Goal: Transaction & Acquisition: Purchase product/service

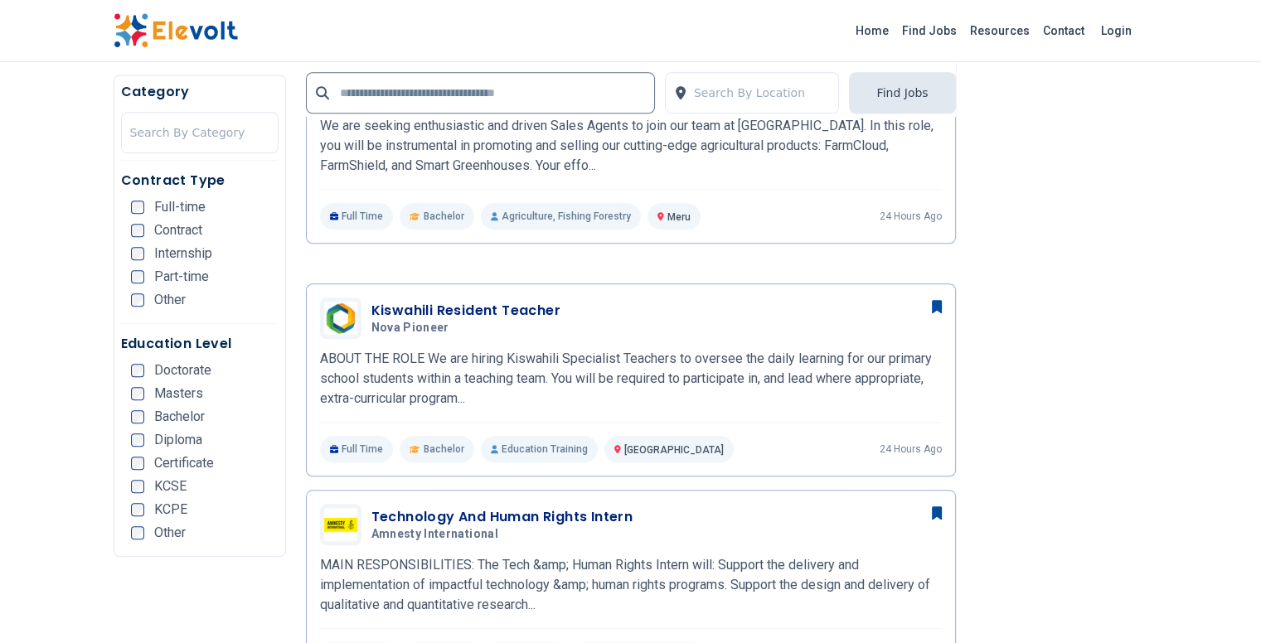
scroll to position [1409, 0]
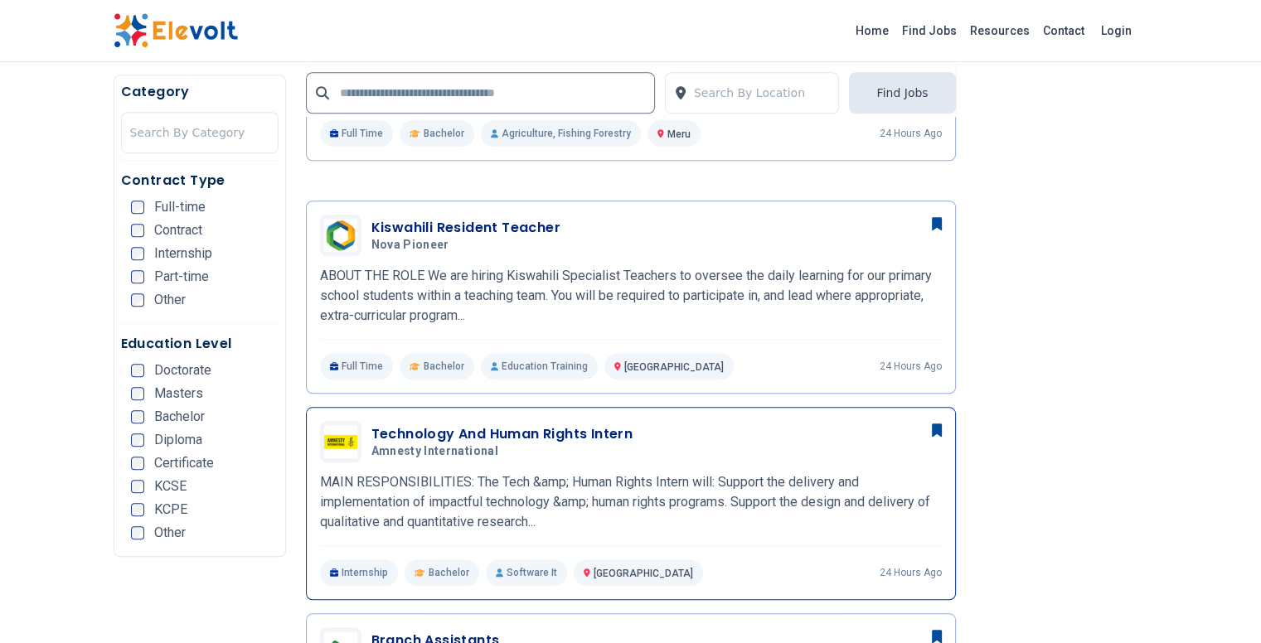
click at [387, 511] on div "Technology And Human Rights Intern Amnesty International [DATE] [DATE] [GEOGRAP…" at bounding box center [631, 503] width 650 height 193
click at [401, 424] on h3 "Technology And Human Rights Intern" at bounding box center [502, 434] width 262 height 20
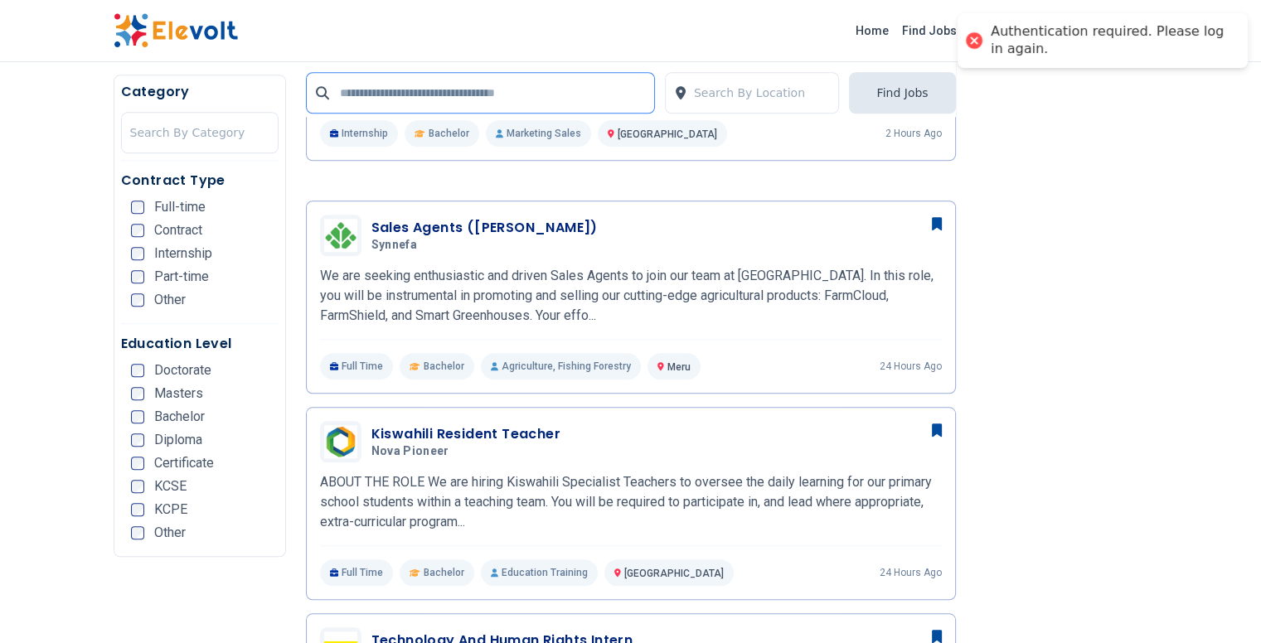
click at [317, 101] on input "text" at bounding box center [480, 92] width 349 height 41
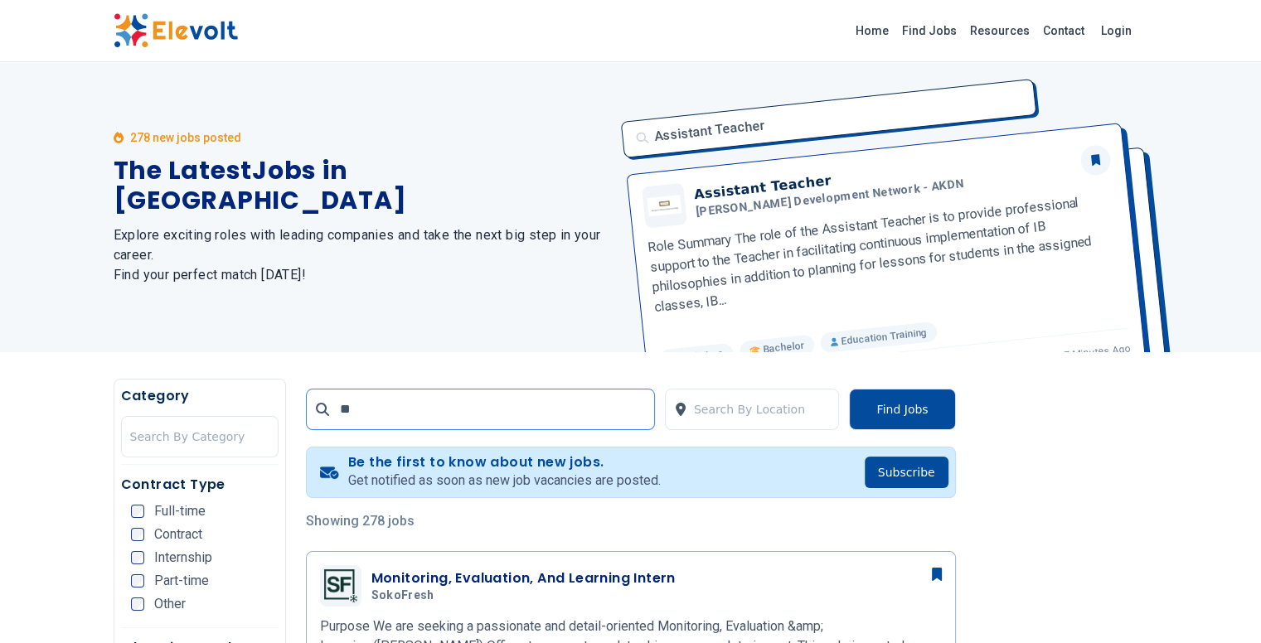
type input "**"
click button "submit" at bounding box center [0, 0] width 0 height 0
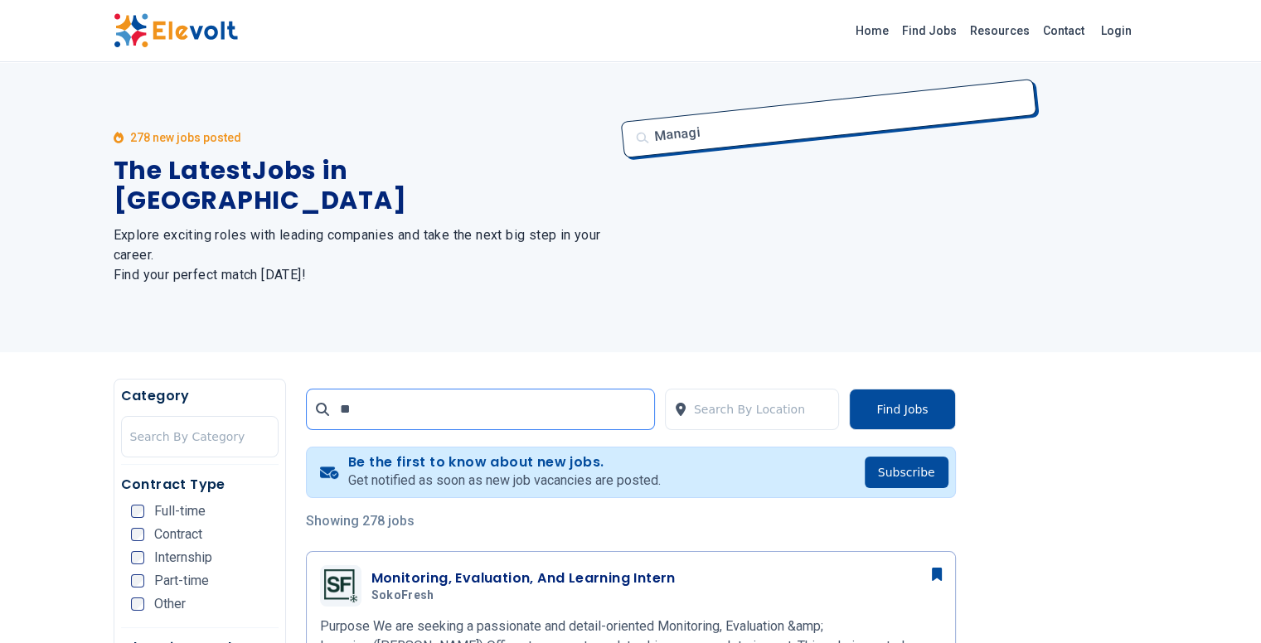
click button "submit" at bounding box center [0, 0] width 0 height 0
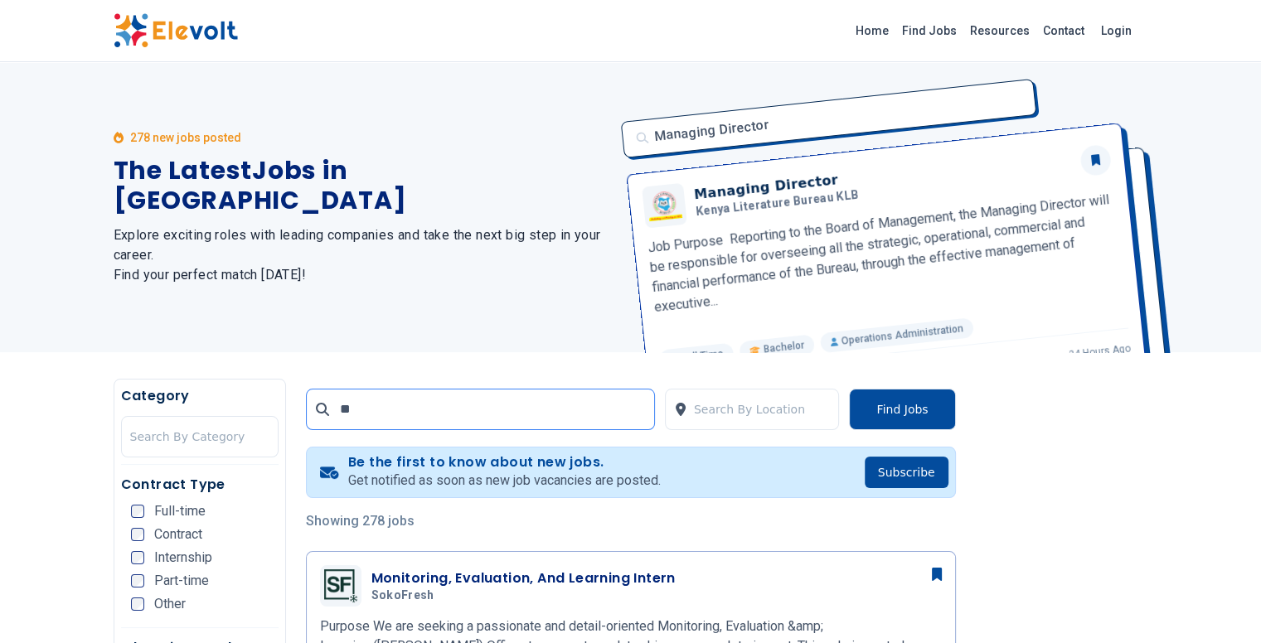
click button "submit" at bounding box center [0, 0] width 0 height 0
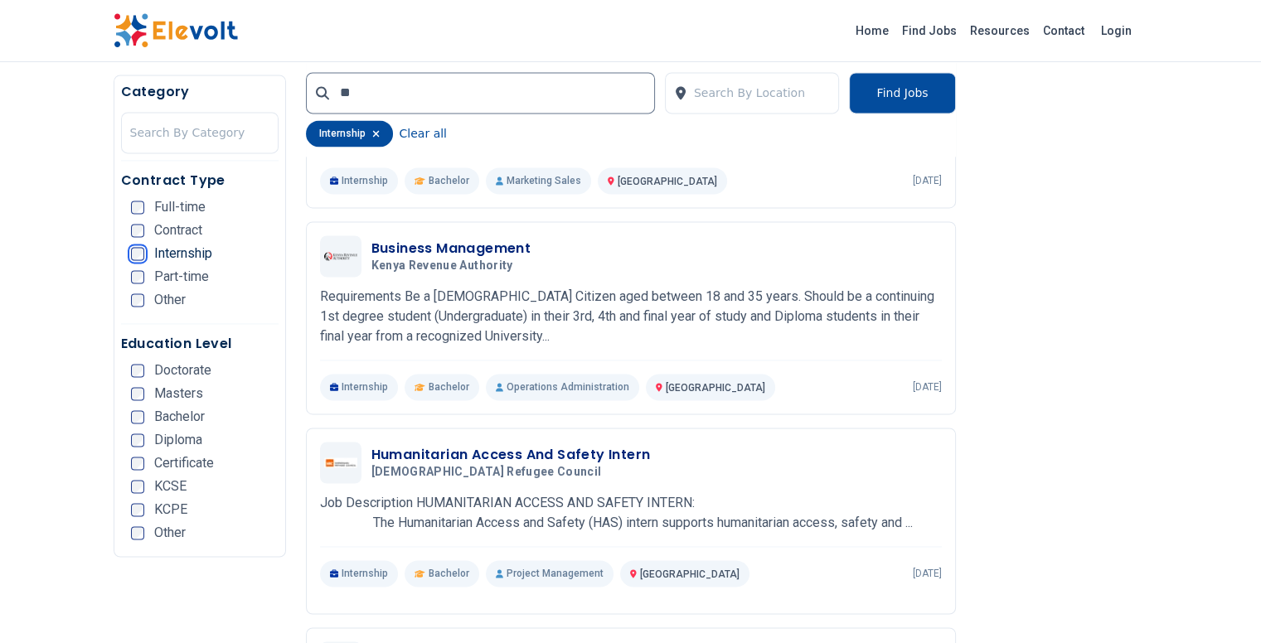
scroll to position [2569, 0]
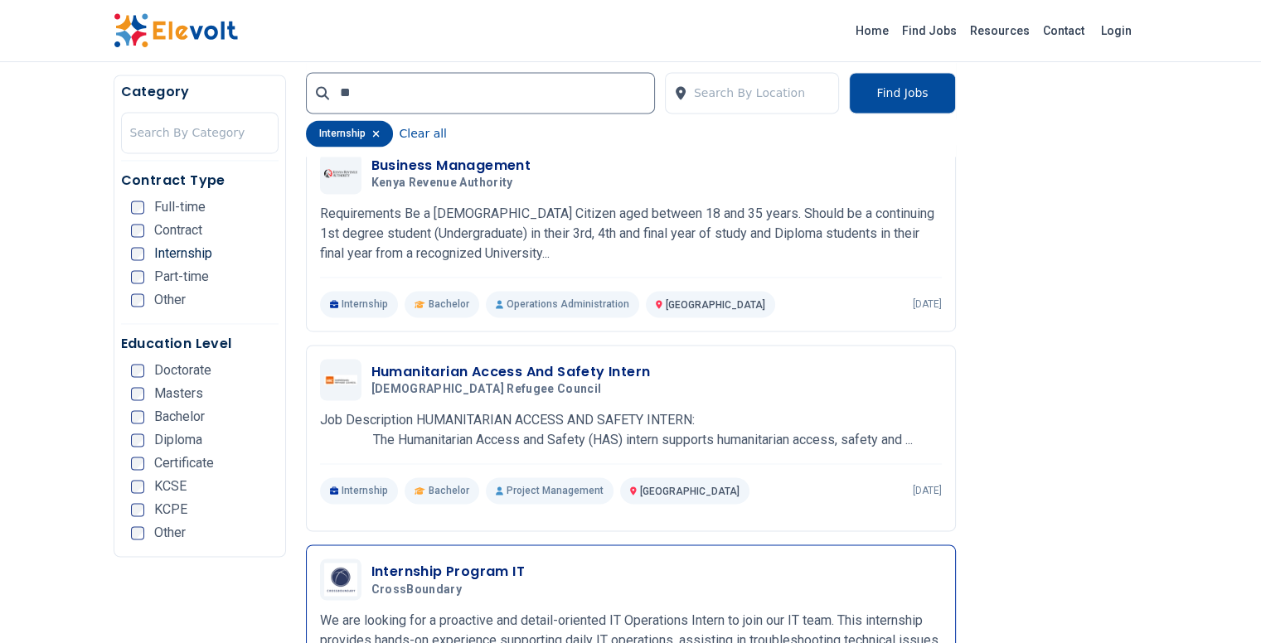
click at [388, 562] on h3 "Internship Program IT" at bounding box center [447, 572] width 153 height 20
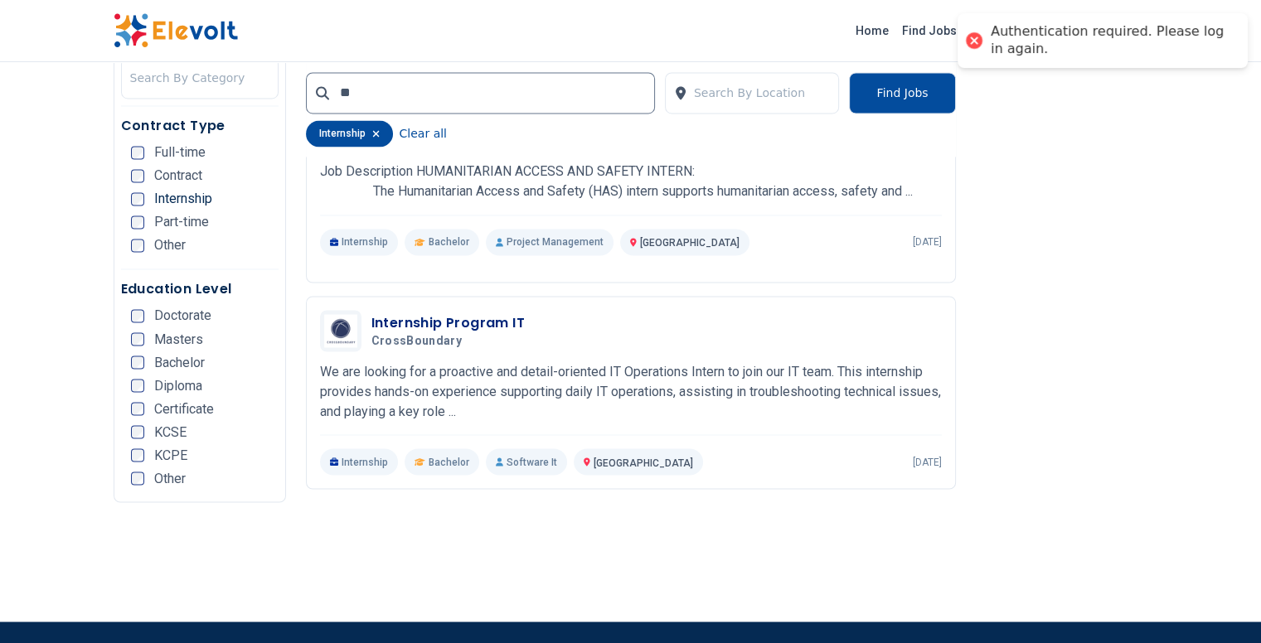
scroll to position [2870, 0]
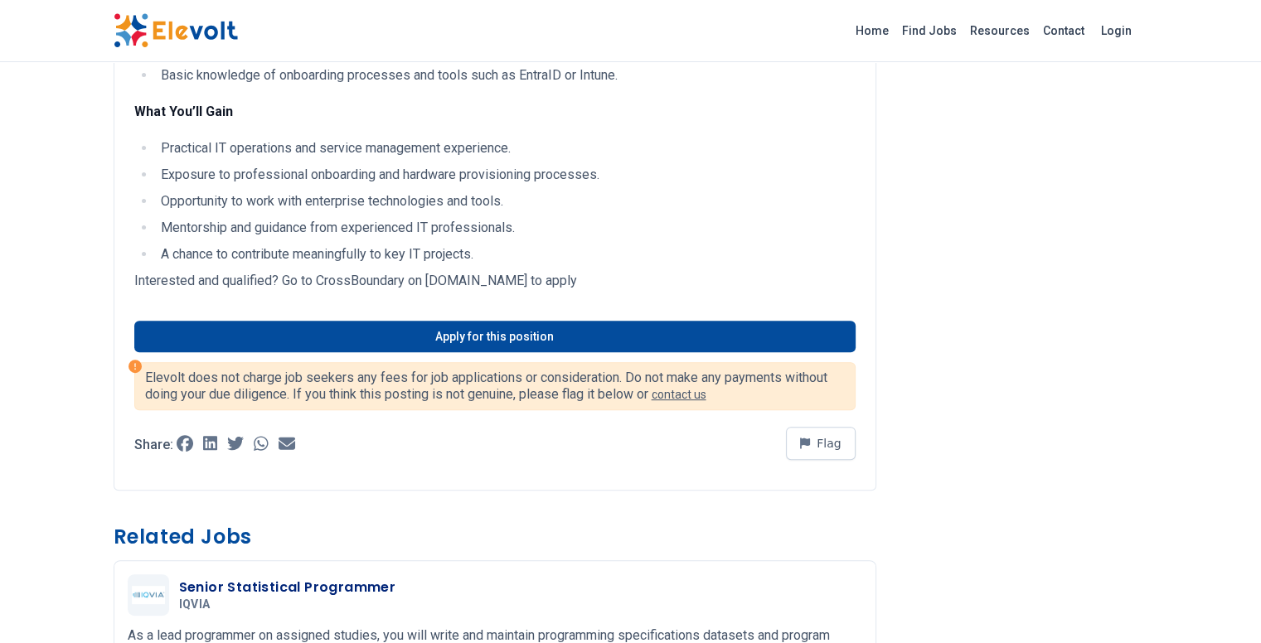
scroll to position [414, 0]
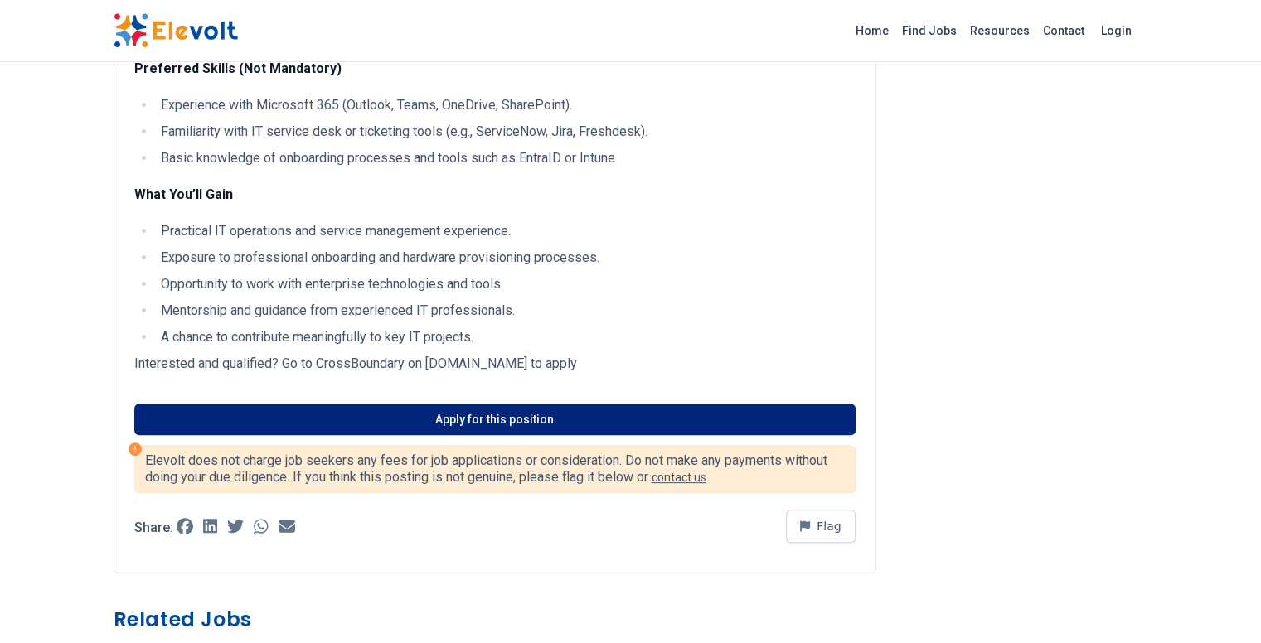
click at [298, 404] on link "Apply for this position" at bounding box center [494, 419] width 721 height 31
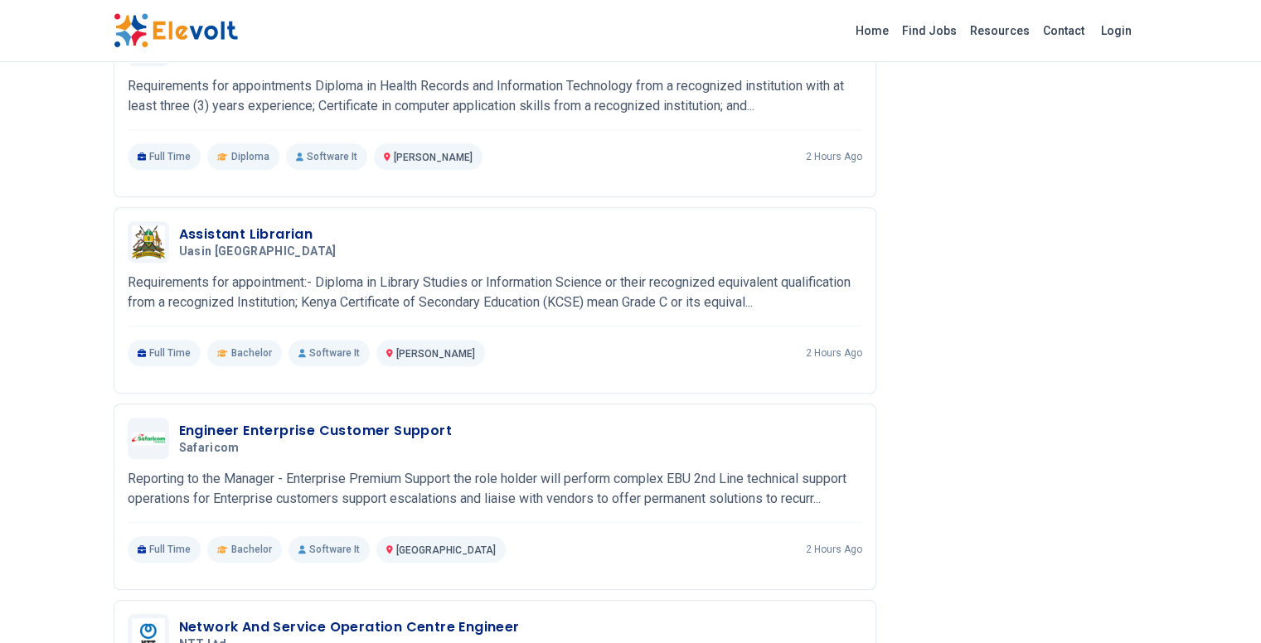
scroll to position [1409, 0]
